Goal: Information Seeking & Learning: Find specific fact

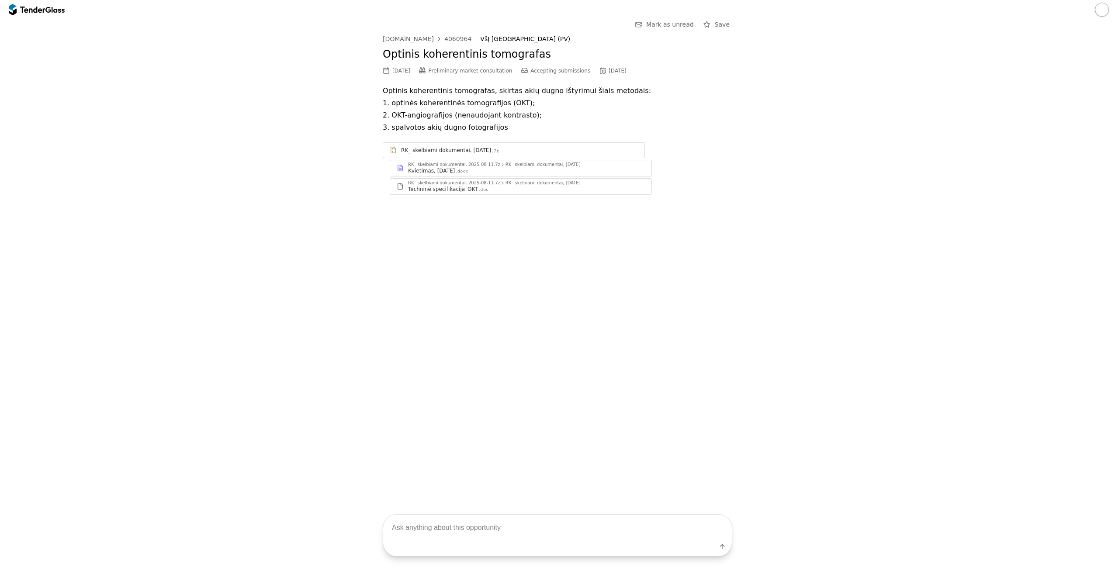
click at [445, 39] on div "4060964" at bounding box center [458, 39] width 27 height 6
click at [446, 40] on div "4060964" at bounding box center [458, 39] width 27 height 6
